Goal: Information Seeking & Learning: Check status

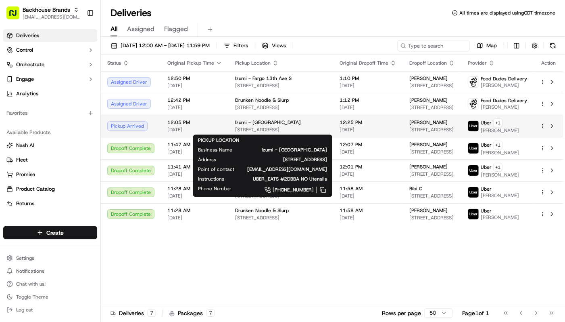
click at [254, 129] on span "[STREET_ADDRESS]" at bounding box center [281, 129] width 92 height 6
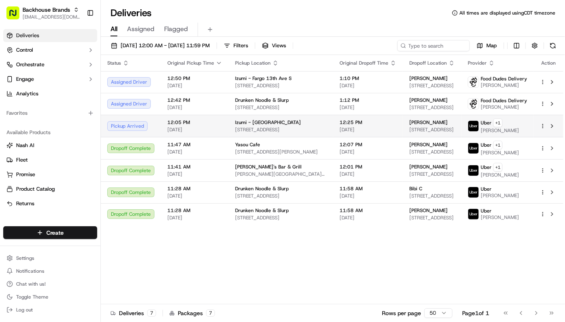
click at [423, 120] on div "[PERSON_NAME]" at bounding box center [433, 122] width 46 height 6
click at [157, 128] on td "Pickup Arrived" at bounding box center [131, 126] width 60 height 22
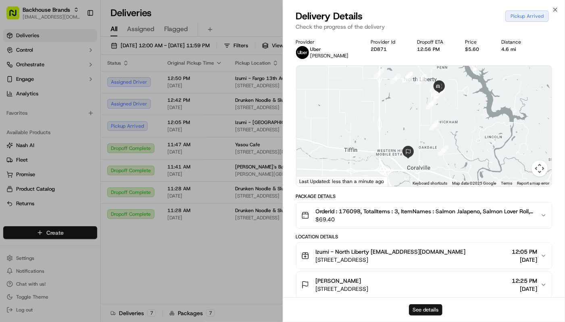
click at [436, 307] on button "See details" at bounding box center [425, 309] width 33 height 11
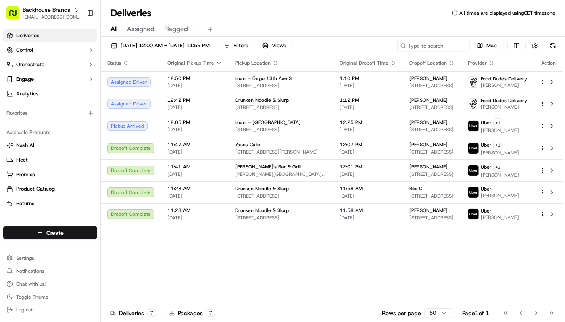
click at [230, 275] on div "Status Original Pickup Time Pickup Location Original Dropoff Time Dropoff Locat…" at bounding box center [332, 179] width 463 height 249
click at [39, 286] on span "Chat with us!" at bounding box center [30, 283] width 29 height 6
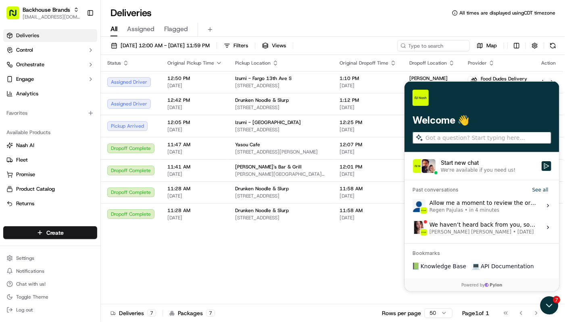
click at [458, 203] on div "Allow me a moment to review the order. Regen Pajulas • in 4 minutes" at bounding box center [482, 204] width 107 height 15
click at [412, 205] on button "View issue" at bounding box center [412, 205] width 0 height 0
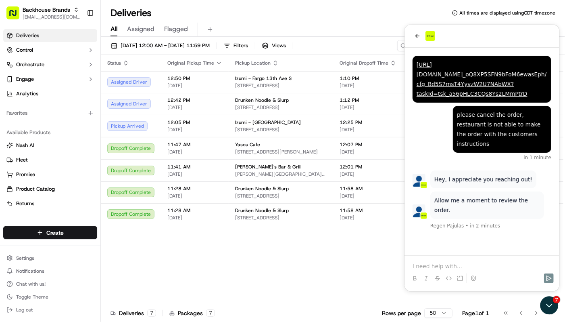
click at [434, 227] on div "Allow me a moment to review the order. Regen Pajulas • in 2 minutes Hey, I appr…" at bounding box center [481, 150] width 155 height 207
click at [323, 242] on div "Status Original Pickup Time Pickup Location Original Dropoff Time Dropoff Locat…" at bounding box center [332, 179] width 463 height 249
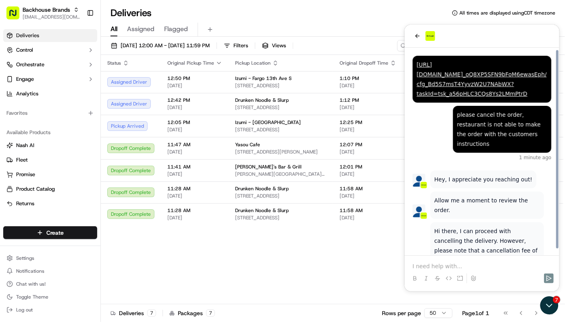
scroll to position [4, 0]
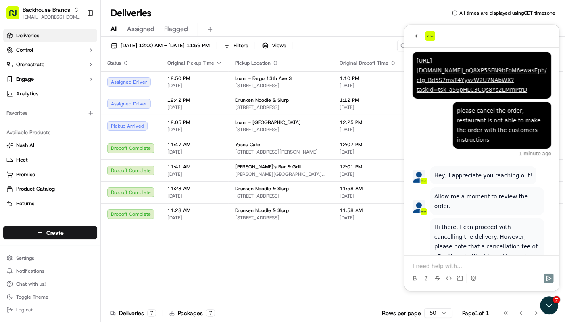
click at [465, 266] on p at bounding box center [481, 265] width 139 height 8
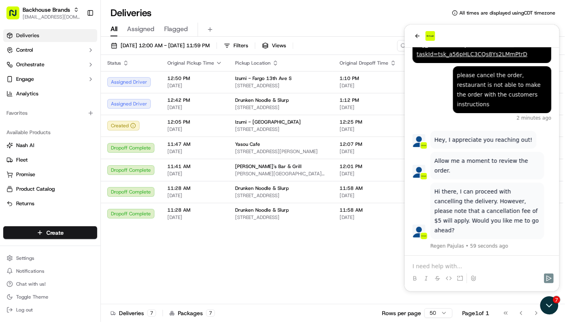
drag, startPoint x: 277, startPoint y: 252, endPoint x: 395, endPoint y: 270, distance: 119.1
click at [278, 252] on div "Status Original Pickup Time Pickup Location Original Dropoff Time Dropoff Locat…" at bounding box center [332, 179] width 463 height 249
drag, startPoint x: 555, startPoint y: 309, endPoint x: 1064, endPoint y: 590, distance: 581.4
click at [555, 309] on icon "Open customer support" at bounding box center [549, 305] width 20 height 20
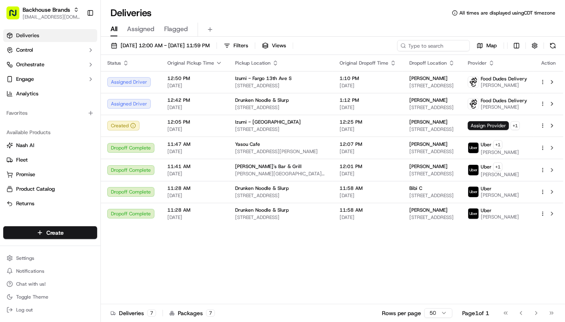
click at [406, 263] on div "Status Original Pickup Time Pickup Location Original Dropoff Time Dropoff Locat…" at bounding box center [332, 179] width 463 height 249
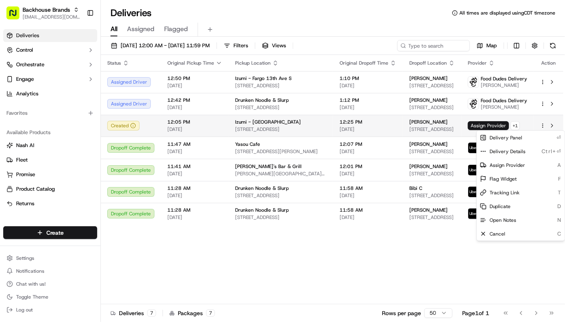
click at [544, 125] on html "Backhouse Brands service@fooddudesdelivery.com Toggle Sidebar Deliveries Contro…" at bounding box center [282, 161] width 565 height 322
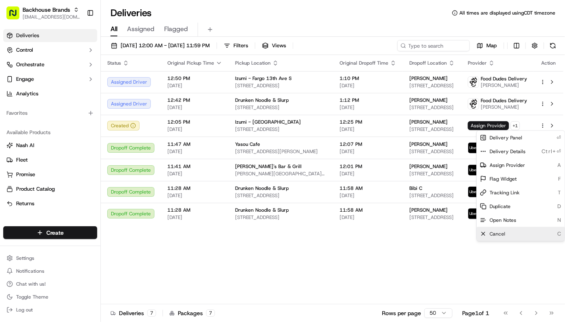
click at [512, 233] on div "Cancel C" at bounding box center [521, 234] width 88 height 14
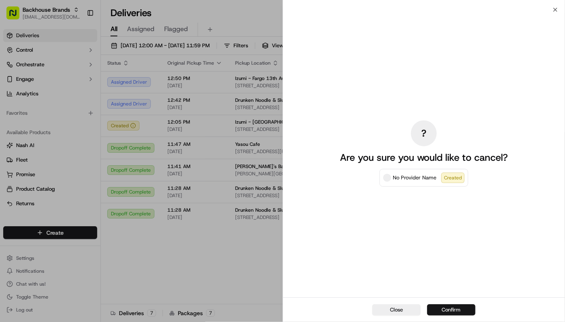
click at [454, 309] on button "Confirm" at bounding box center [451, 309] width 48 height 11
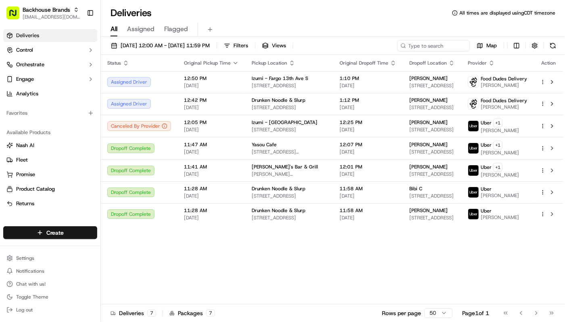
click at [217, 253] on div "Status Original Pickup Time Pickup Location Original Dropoff Time Dropoff Locat…" at bounding box center [332, 179] width 463 height 249
click at [222, 255] on div "Status Original Pickup Time Pickup Location Original Dropoff Time Dropoff Locat…" at bounding box center [332, 179] width 463 height 249
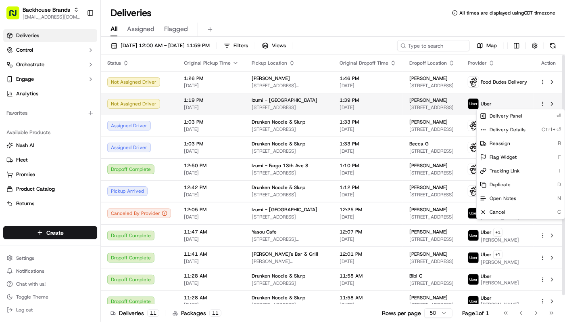
click at [542, 104] on html "Backhouse Brands service@fooddudesdelivery.com Toggle Sidebar Deliveries Contro…" at bounding box center [282, 161] width 565 height 322
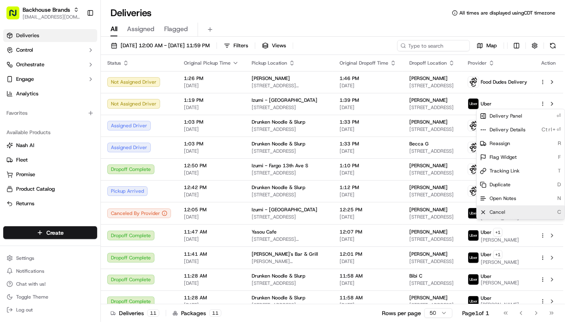
click at [506, 210] on div "Cancel C" at bounding box center [521, 212] width 88 height 14
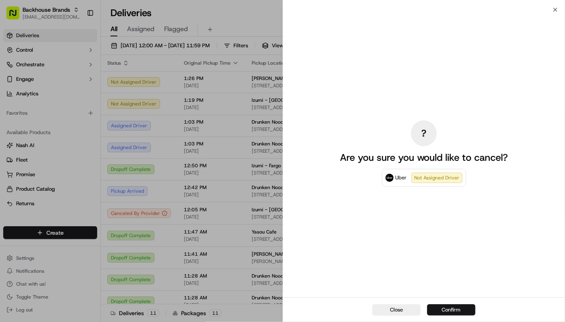
click at [459, 307] on button "Confirm" at bounding box center [451, 309] width 48 height 11
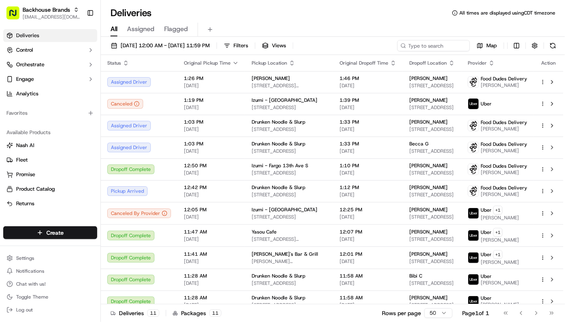
click at [47, 127] on div "Available Products" at bounding box center [50, 132] width 94 height 13
click at [303, 17] on div "Deliveries All times are displayed using CDT timezone" at bounding box center [333, 12] width 464 height 13
drag, startPoint x: 359, startPoint y: 31, endPoint x: 312, endPoint y: 5, distance: 54.0
click at [359, 31] on div "All Assigned Flagged" at bounding box center [333, 30] width 464 height 14
click at [284, 22] on div "All Assigned Flagged" at bounding box center [333, 27] width 464 height 17
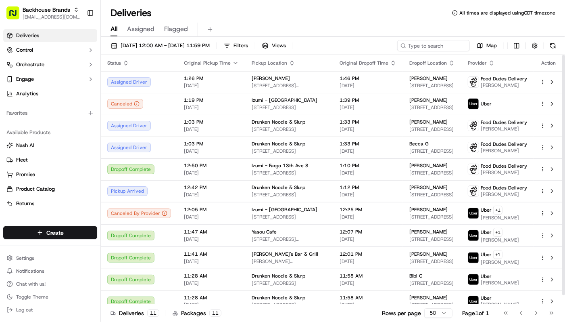
click at [52, 117] on div "Favorites" at bounding box center [50, 113] width 94 height 13
click at [370, 21] on div "All Assigned Flagged" at bounding box center [333, 27] width 464 height 17
click at [286, 19] on div "All Assigned Flagged" at bounding box center [333, 27] width 464 height 17
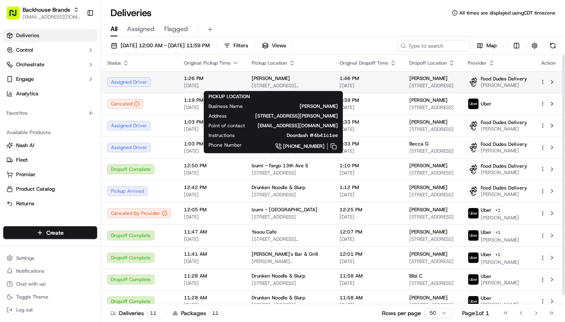
click at [245, 81] on td "Catalinas Michoacana 262 2nd Ave S, Waite Park, MN 56387, USA" at bounding box center [289, 82] width 88 height 22
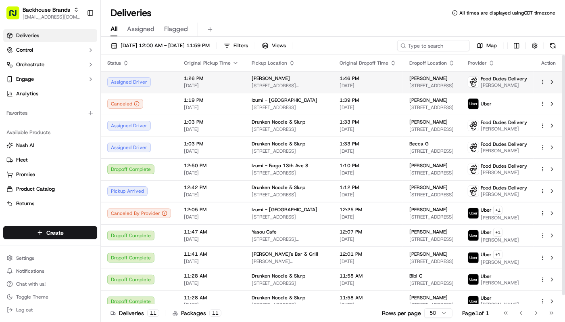
click at [546, 80] on html "Backhouse Brands service@fooddudesdelivery.com Toggle Sidebar Deliveries Contro…" at bounding box center [282, 161] width 565 height 322
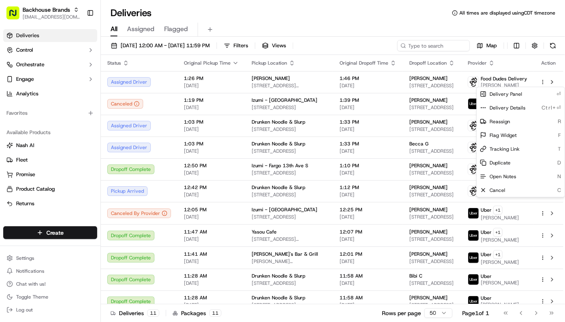
click at [310, 23] on html "Backhouse Brands service@fooddudesdelivery.com Toggle Sidebar Deliveries Contro…" at bounding box center [282, 161] width 565 height 322
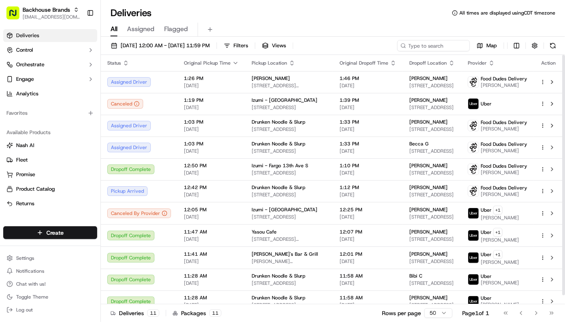
click at [337, 23] on div "All Assigned Flagged" at bounding box center [333, 30] width 464 height 14
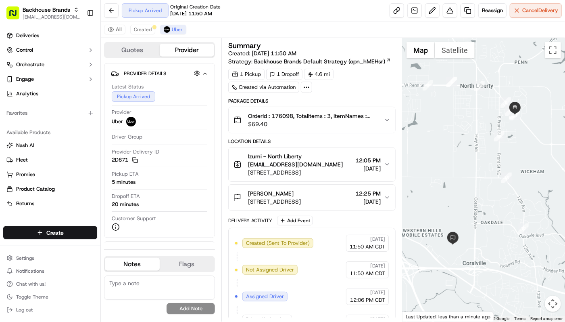
click at [354, 10] on div "Pickup Arrived Original Creation Date 09/22/2025 11:50 AM Reassign Cancel Deliv…" at bounding box center [333, 10] width 464 height 21
click at [45, 286] on button "Chat with us!" at bounding box center [50, 283] width 94 height 11
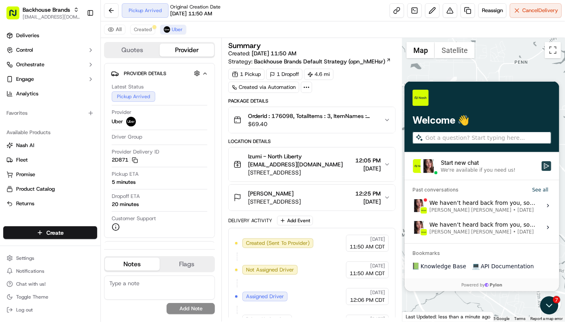
click at [546, 165] on icon "Start new chat" at bounding box center [546, 165] width 6 height 6
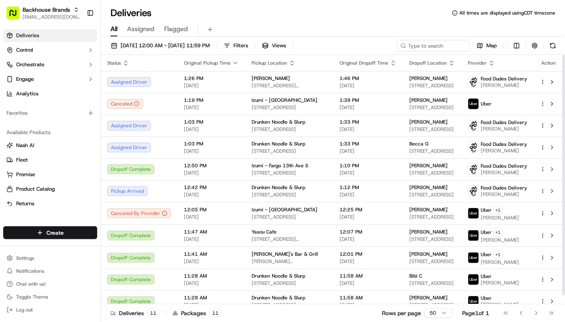
click at [375, 16] on div "Deliveries All times are displayed using CDT timezone" at bounding box center [333, 12] width 464 height 13
click at [349, 23] on div "All Assigned Flagged" at bounding box center [333, 30] width 464 height 14
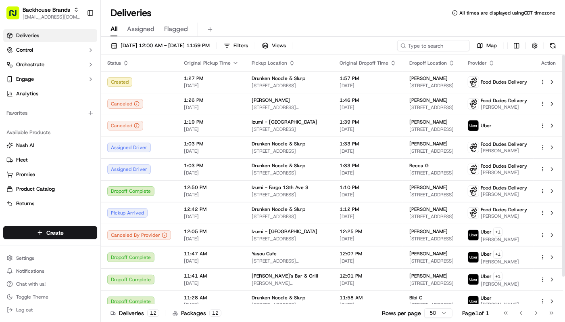
click at [347, 23] on div "All Assigned Flagged" at bounding box center [333, 30] width 464 height 14
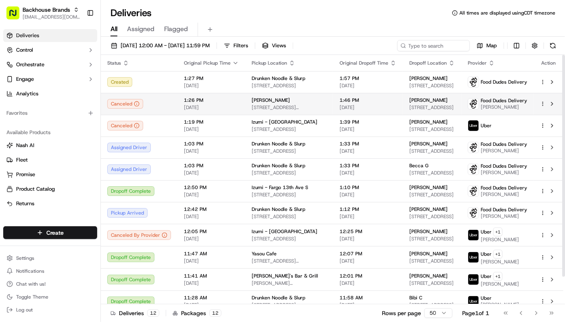
click at [544, 103] on html "Backhouse Brands [EMAIL_ADDRESS][DOMAIN_NAME] Toggle Sidebar Deliveries Control…" at bounding box center [282, 161] width 565 height 322
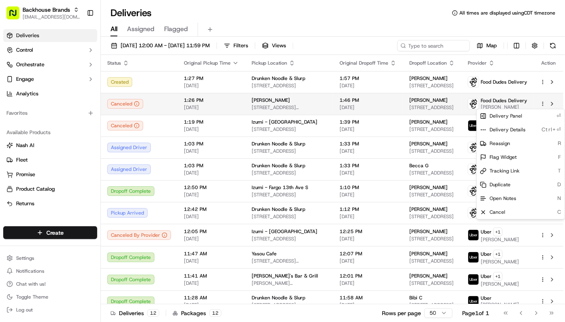
click at [544, 103] on html "Backhouse Brands [EMAIL_ADDRESS][DOMAIN_NAME] Toggle Sidebar Deliveries Control…" at bounding box center [282, 161] width 565 height 322
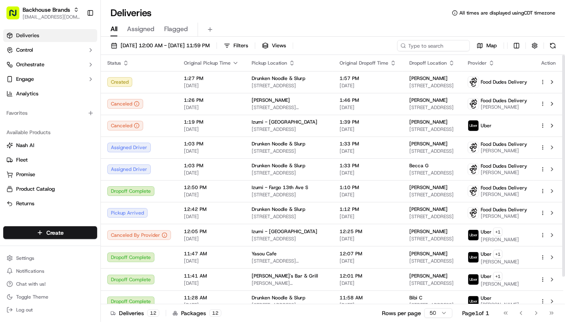
click at [351, 26] on div "All Assigned Flagged" at bounding box center [333, 30] width 464 height 14
click at [366, 15] on div "Deliveries All times are displayed using CDT timezone" at bounding box center [333, 12] width 464 height 13
click at [336, 21] on div "All Assigned Flagged" at bounding box center [333, 27] width 464 height 17
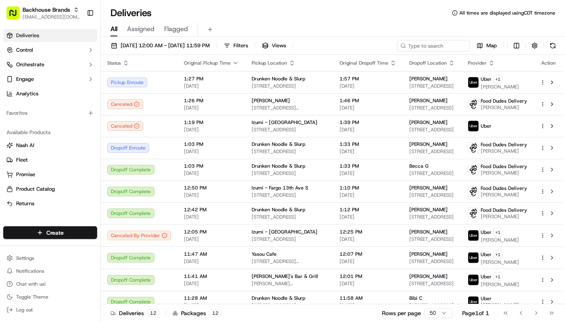
click at [344, 20] on div "All Assigned Flagged" at bounding box center [333, 27] width 464 height 17
click at [351, 14] on div "Deliveries All times are displayed using CDT timezone" at bounding box center [333, 12] width 464 height 13
click at [347, 31] on div "All Assigned Flagged" at bounding box center [333, 30] width 464 height 14
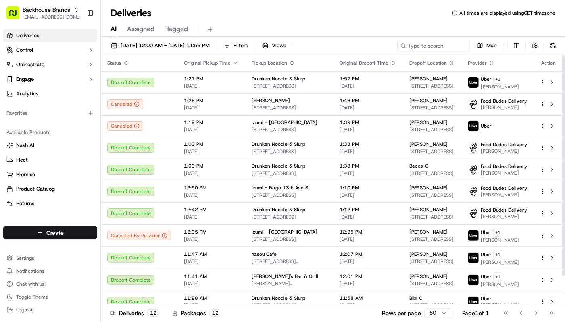
click at [328, 23] on div "All Assigned Flagged" at bounding box center [333, 30] width 464 height 14
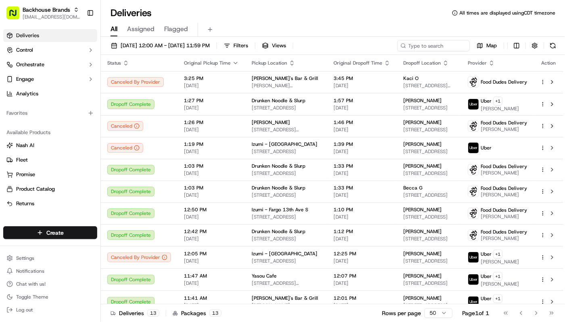
click at [359, 24] on div "All Assigned Flagged" at bounding box center [333, 30] width 464 height 14
